Goal: Information Seeking & Learning: Learn about a topic

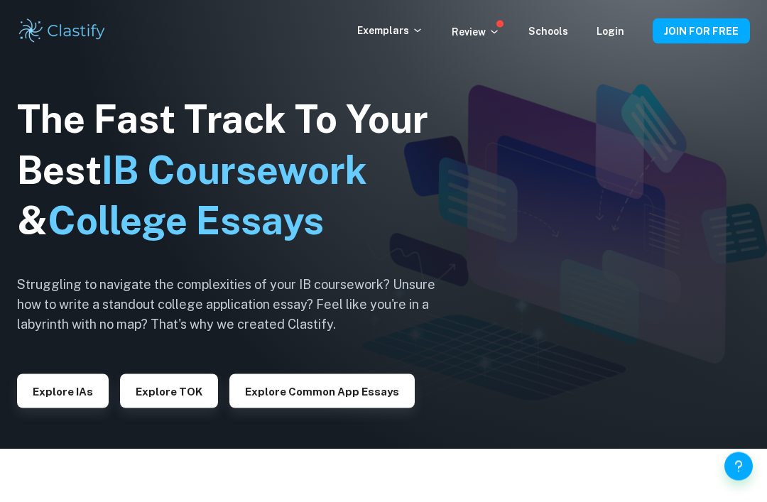
scroll to position [35, 0]
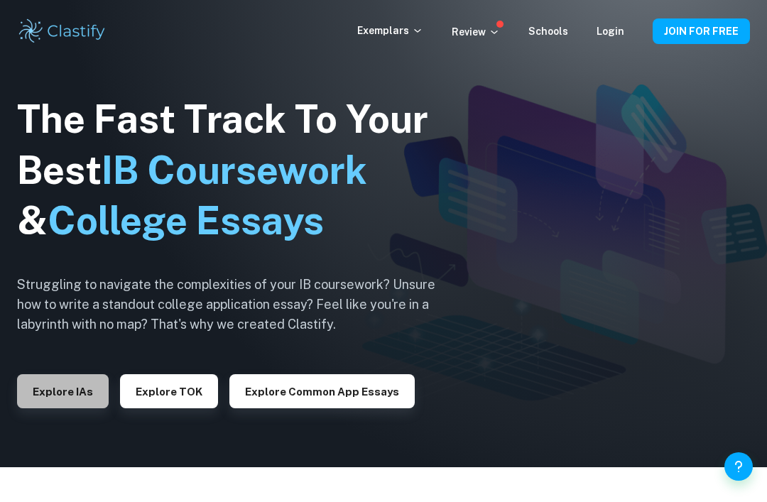
click at [66, 408] on button "Explore IAs" at bounding box center [63, 391] width 92 height 34
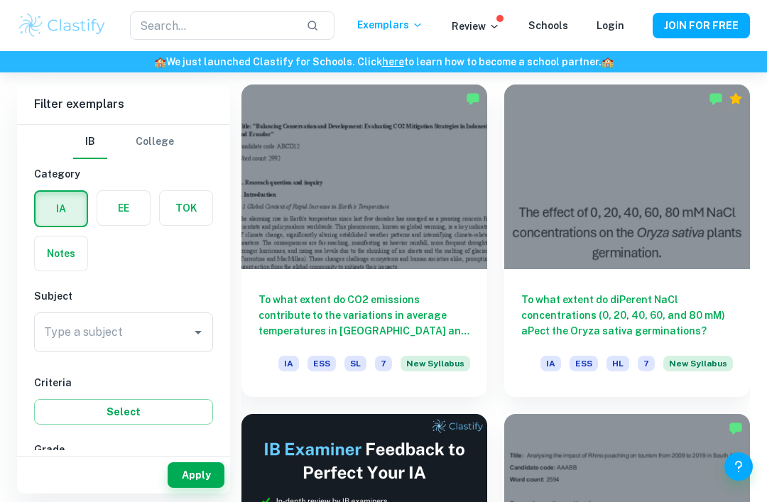
scroll to position [395, 0]
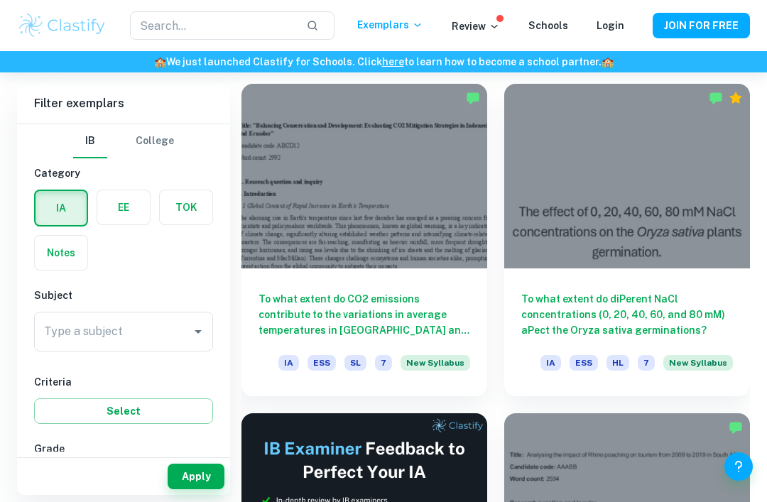
click at [92, 420] on button "Select" at bounding box center [123, 411] width 179 height 26
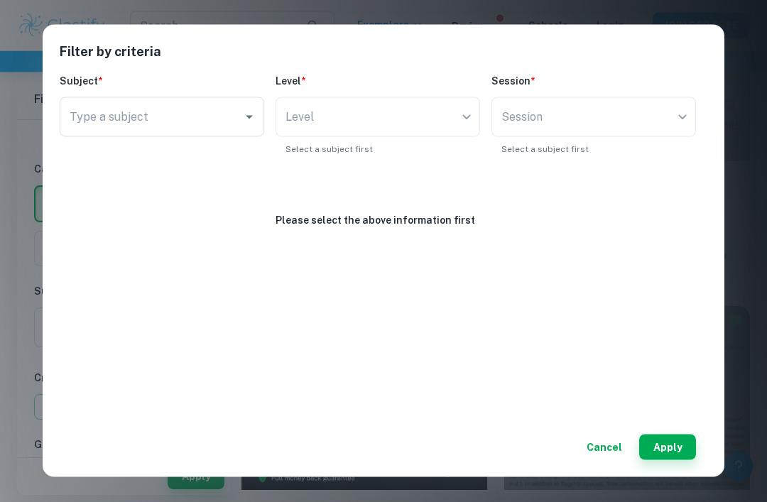
click at [7, 399] on div "Filter by criteria Subject * Type a subject Type a subject Level * Level ​ Leve…" at bounding box center [383, 251] width 767 height 502
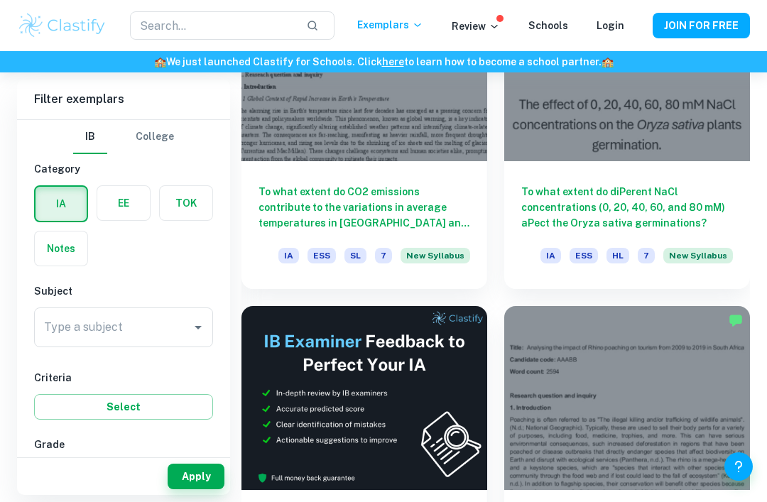
click at [175, 329] on input "Type a subject" at bounding box center [112, 327] width 145 height 27
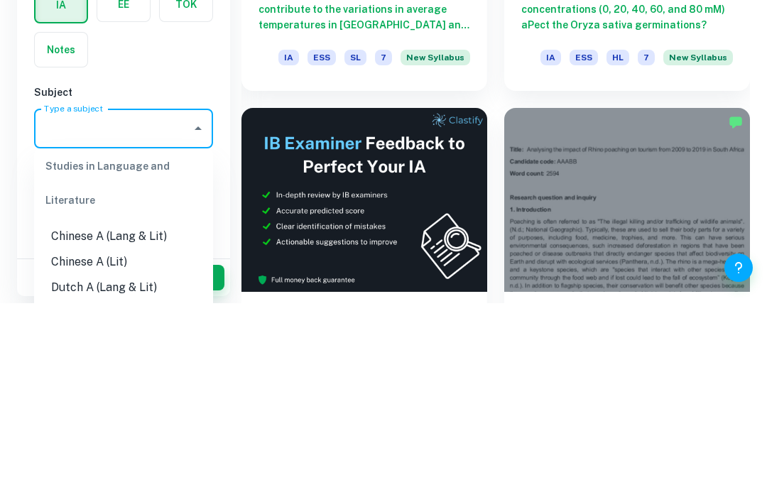
scroll to position [43, 0]
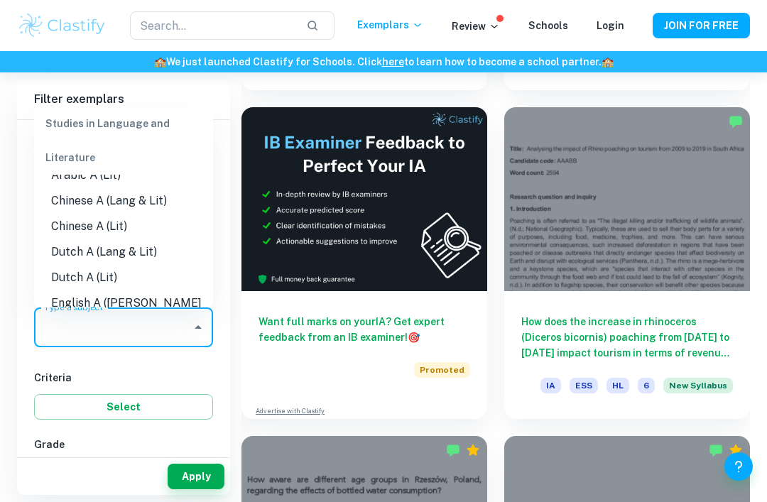
click at [175, 318] on input "Type a subject" at bounding box center [112, 327] width 145 height 27
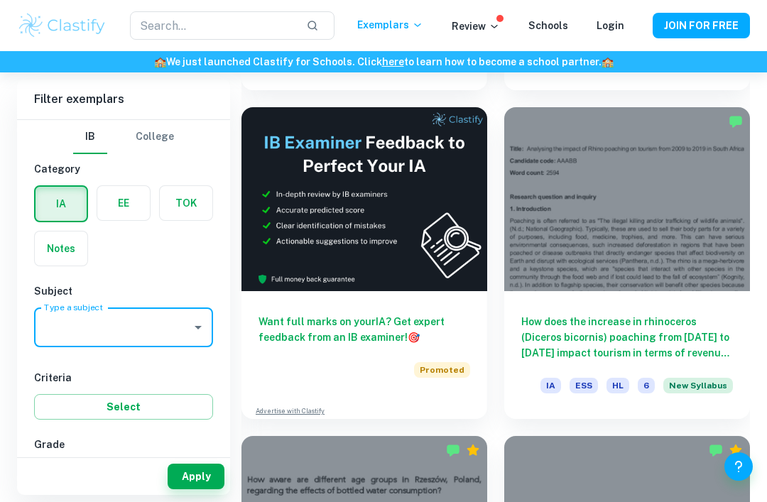
scroll to position [700, 0]
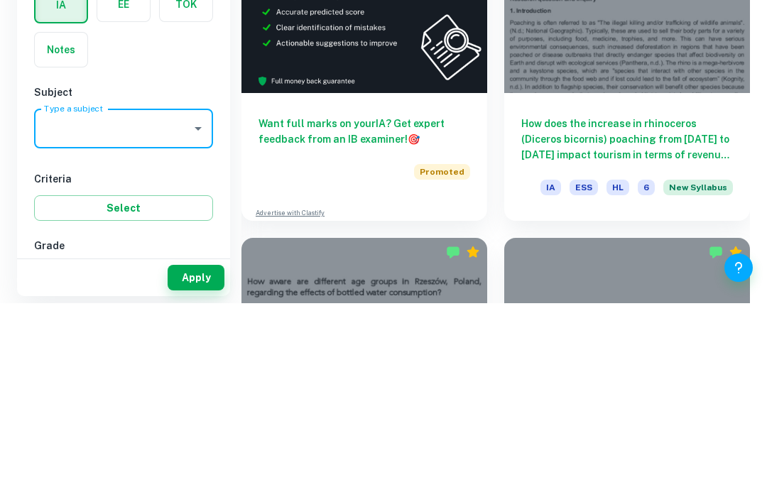
click at [184, 314] on input "Type a subject" at bounding box center [112, 327] width 145 height 27
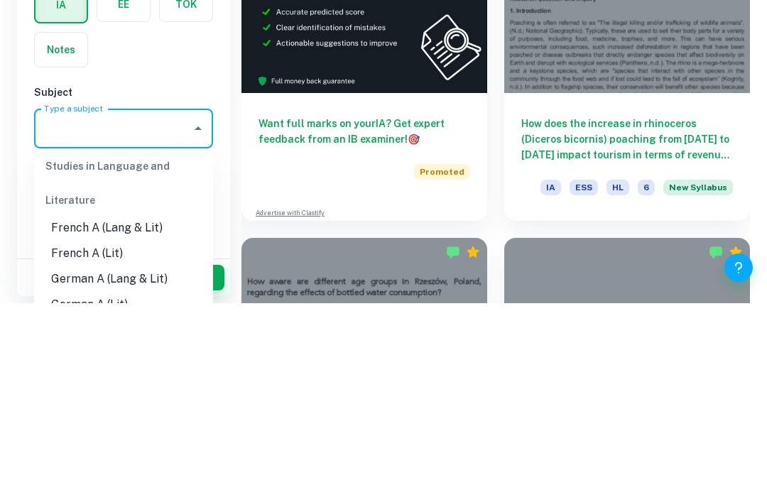
scroll to position [299, 0]
click at [131, 314] on input "Type a subject" at bounding box center [112, 327] width 145 height 27
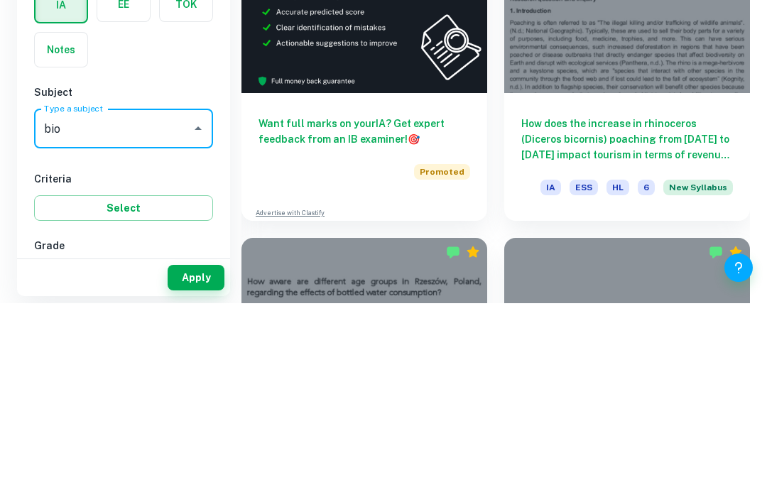
scroll to position [900, 0]
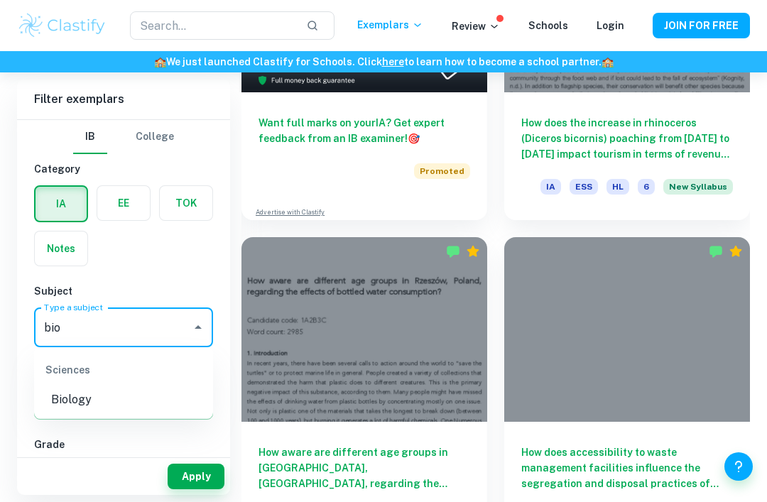
click at [158, 387] on li "Biology" at bounding box center [123, 400] width 179 height 26
type input "Biology"
click at [181, 403] on button "Select" at bounding box center [123, 407] width 179 height 26
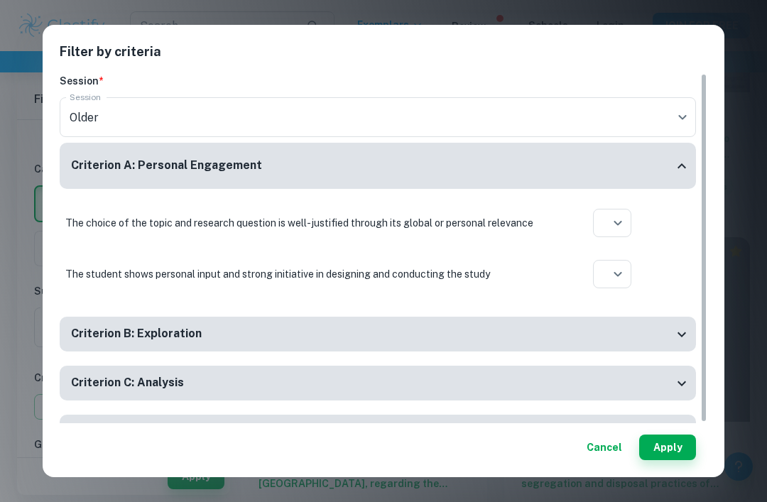
click at [731, 30] on div "Filter by criteria Session * Session Older current Session Criterion A: Persona…" at bounding box center [383, 251] width 767 height 502
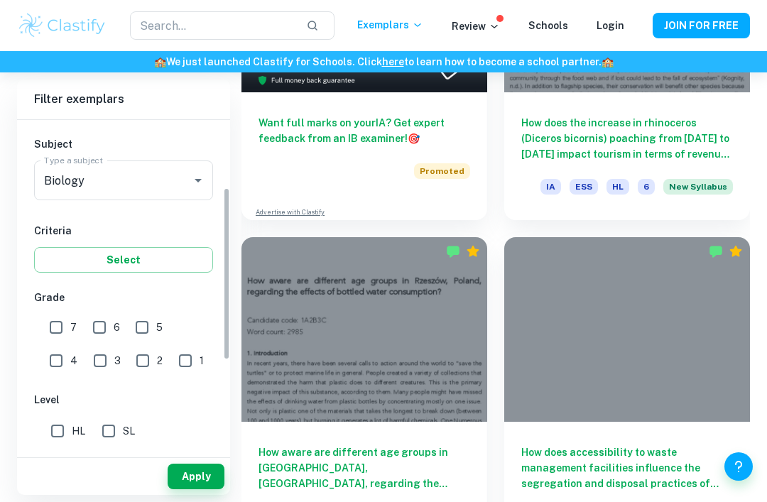
click at [51, 421] on input "HL" at bounding box center [57, 431] width 28 height 28
checkbox input "true"
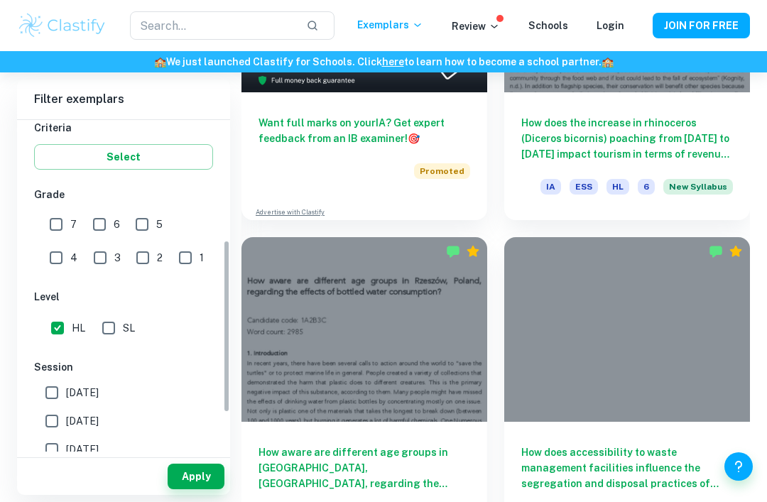
scroll to position [284, 0]
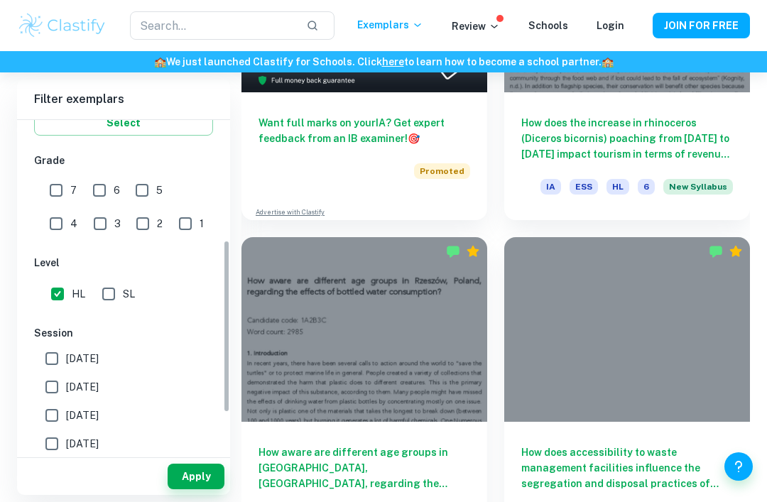
click at [219, 489] on button "Apply" at bounding box center [196, 477] width 57 height 26
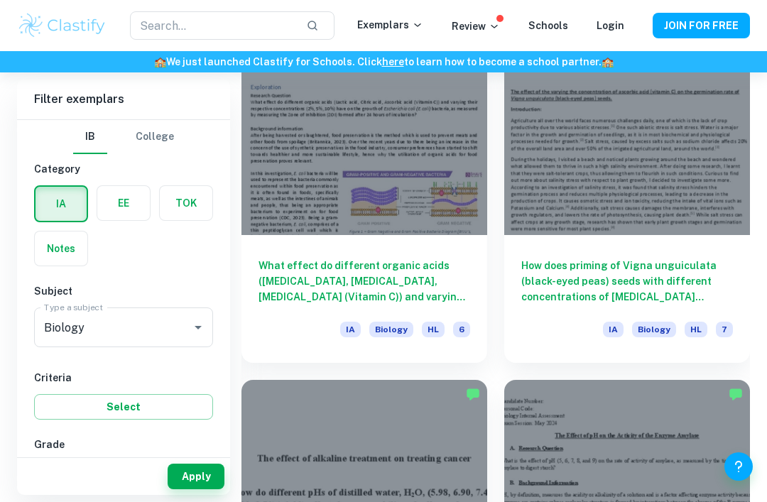
scroll to position [1761, 0]
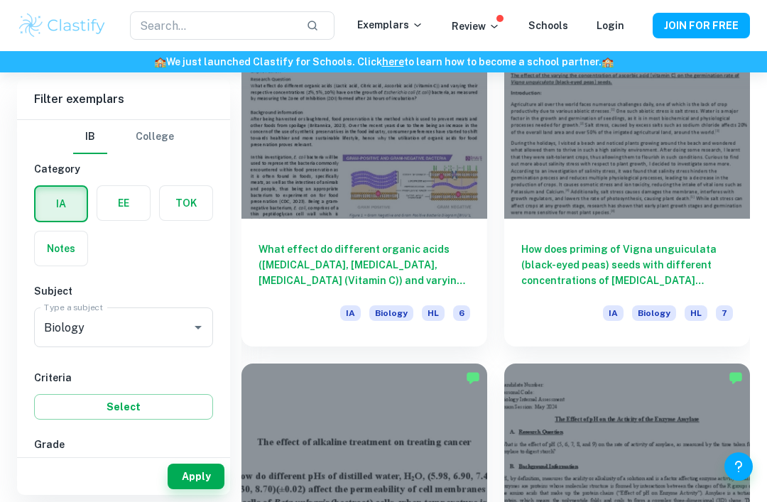
click at [486, 434] on div at bounding box center [364, 456] width 246 height 185
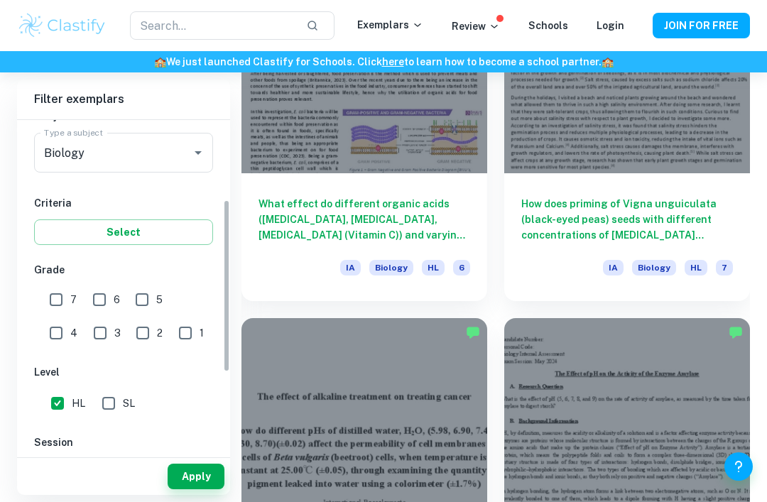
scroll to position [174, 0]
click at [68, 391] on input "HL" at bounding box center [57, 404] width 28 height 28
checkbox input "false"
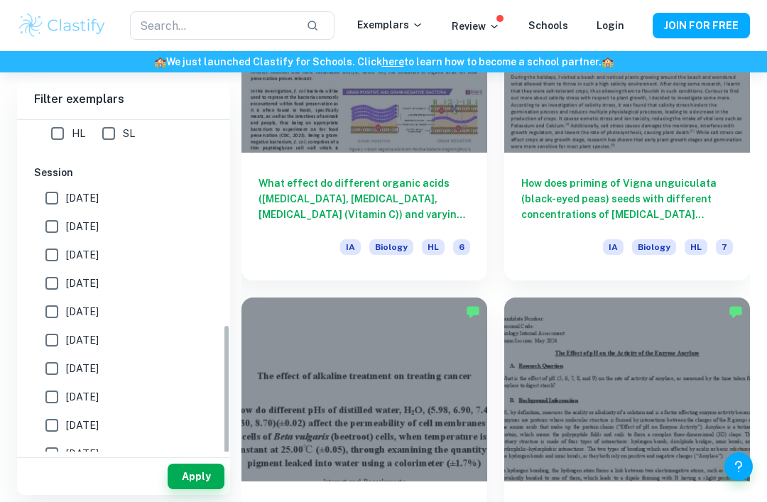
scroll to position [444, 0]
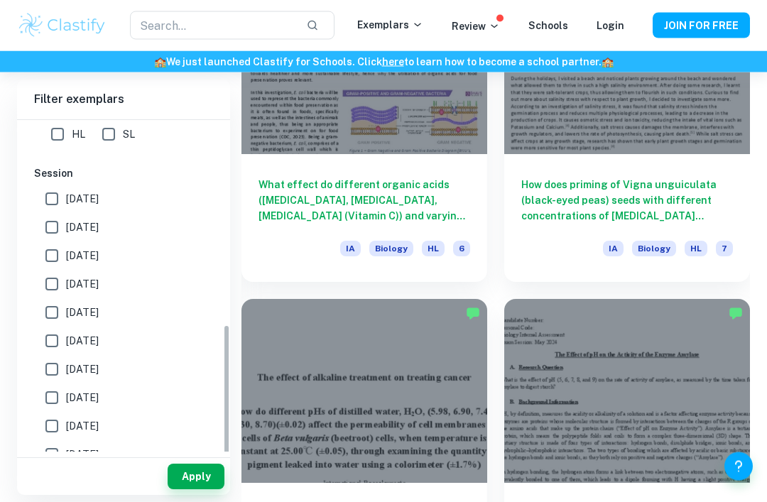
click at [207, 489] on button "Apply" at bounding box center [196, 477] width 57 height 26
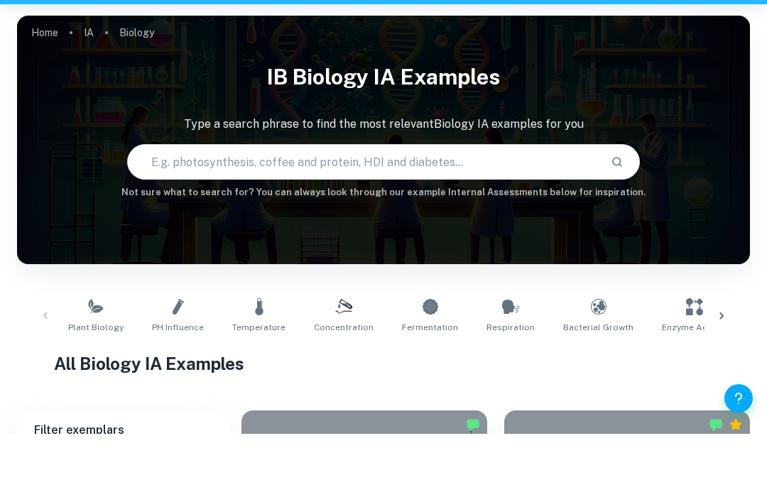
scroll to position [269, 0]
